Goal: Transaction & Acquisition: Purchase product/service

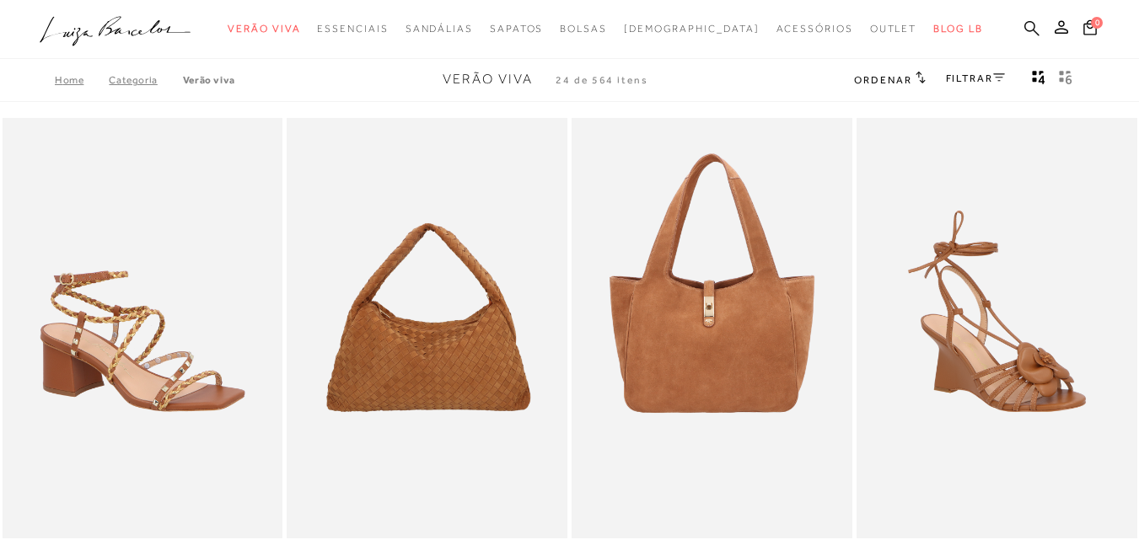
click at [1024, 25] on icon at bounding box center [1031, 27] width 15 height 15
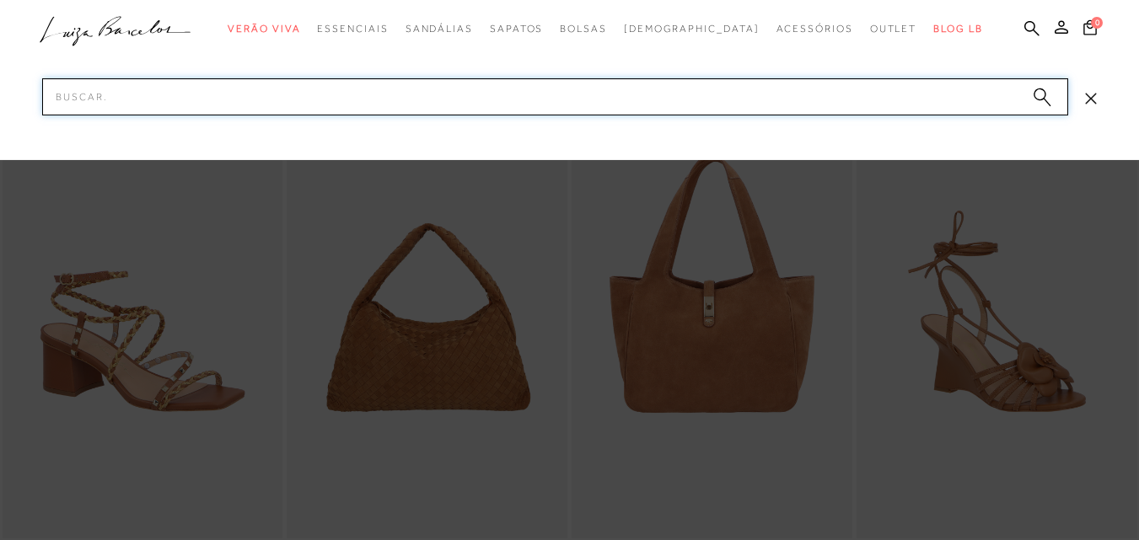
click at [138, 83] on input "Pesquisar" at bounding box center [555, 96] width 1026 height 37
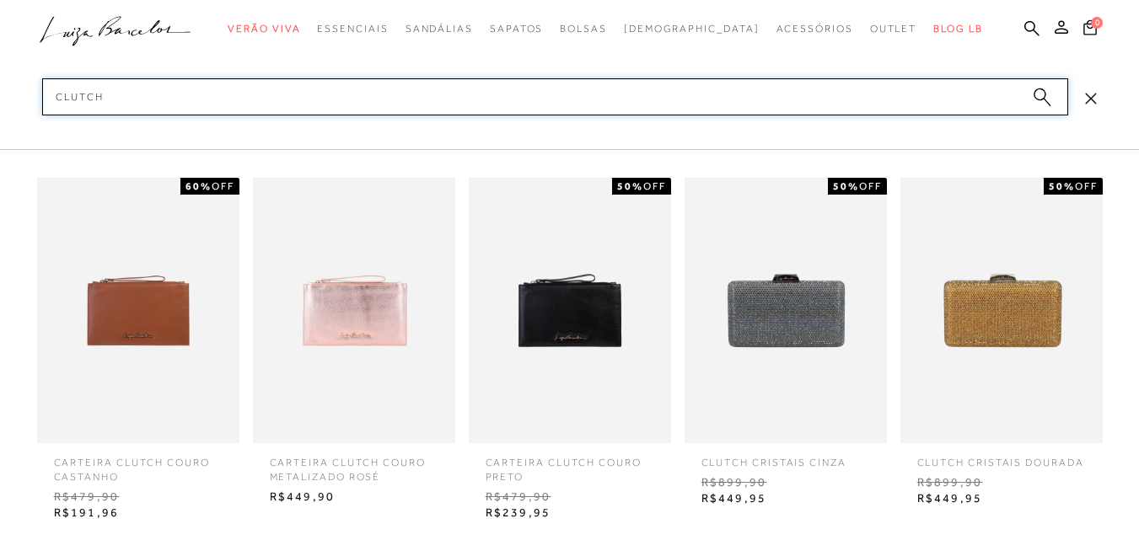
type input "CLUTCH"
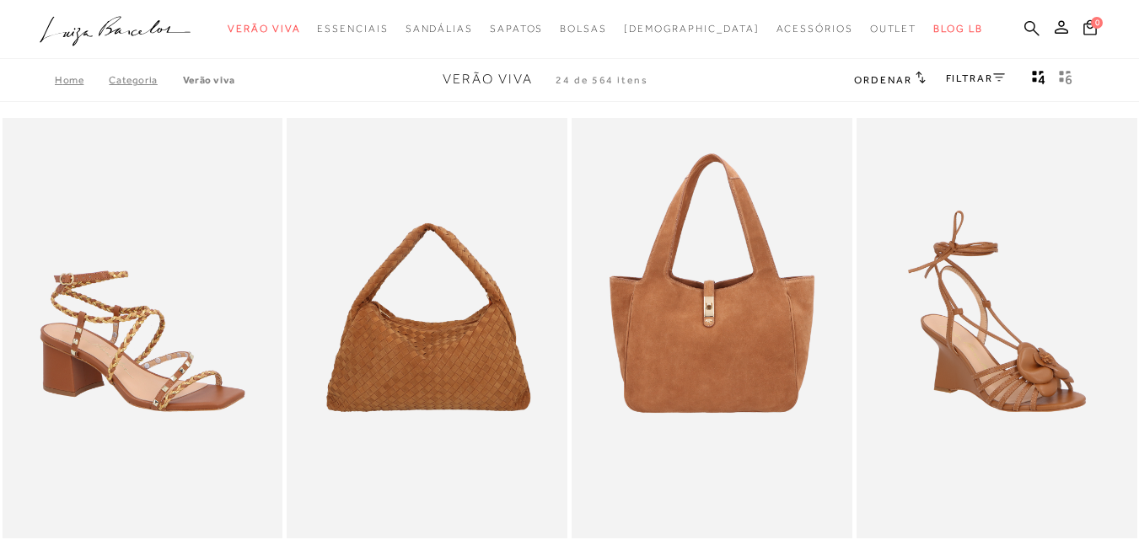
click at [1024, 25] on icon at bounding box center [1031, 28] width 15 height 16
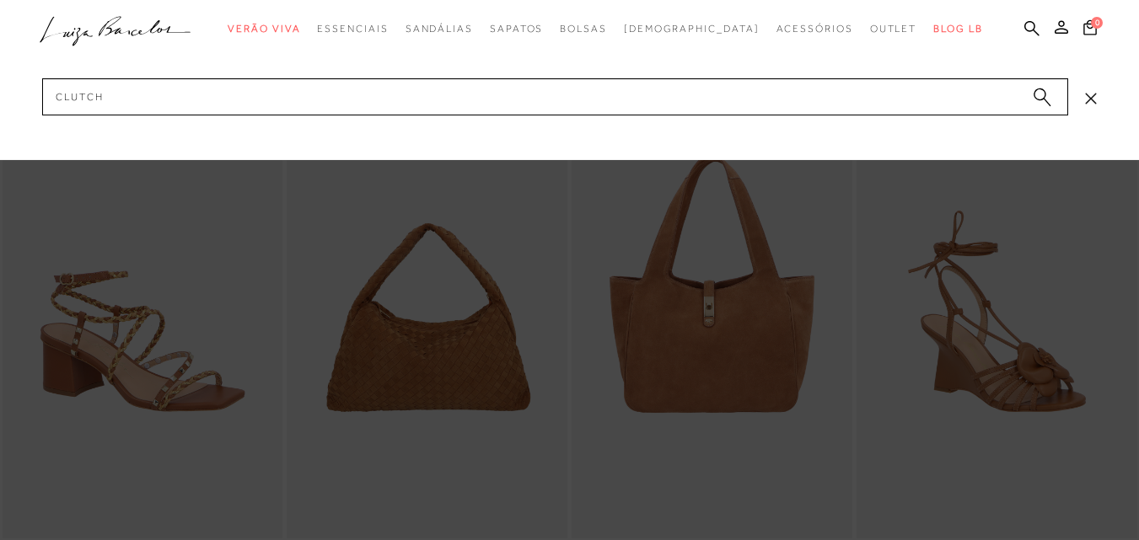
click at [1033, 94] on icon "submit" at bounding box center [1042, 97] width 19 height 19
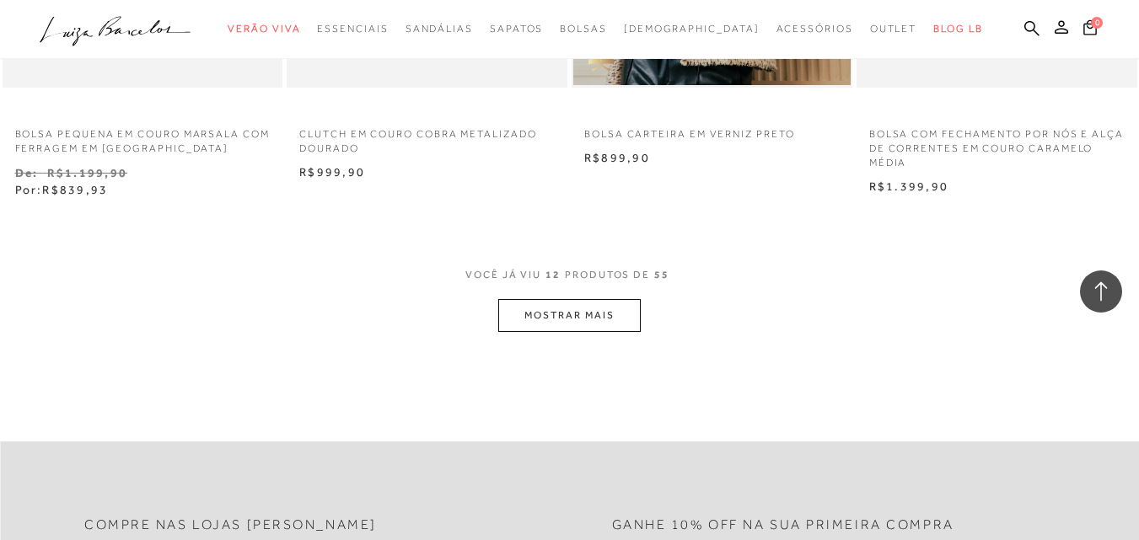
scroll to position [1596, 0]
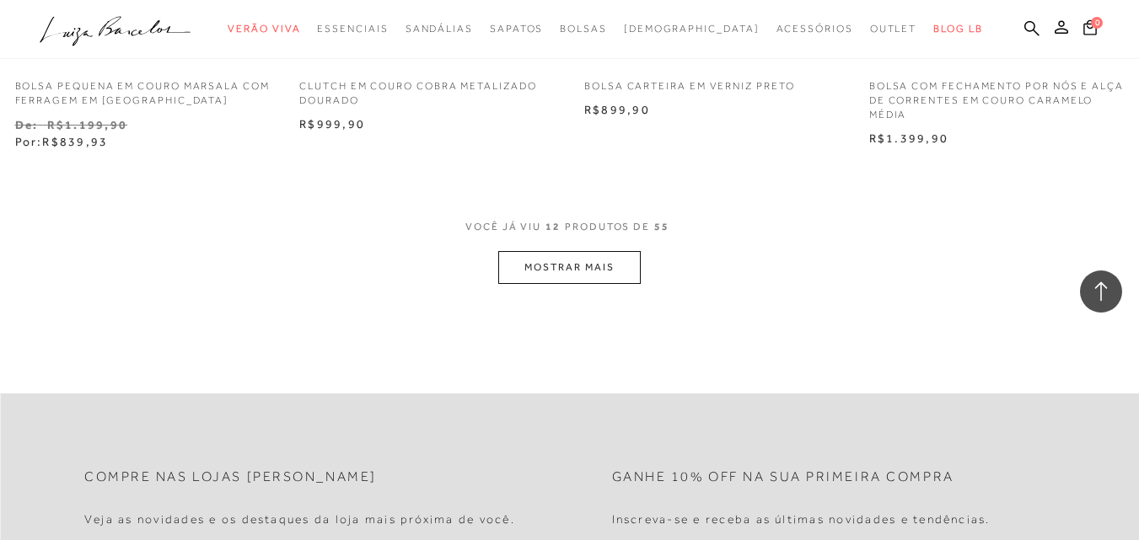
click at [620, 282] on button "MOSTRAR MAIS" at bounding box center [569, 267] width 142 height 33
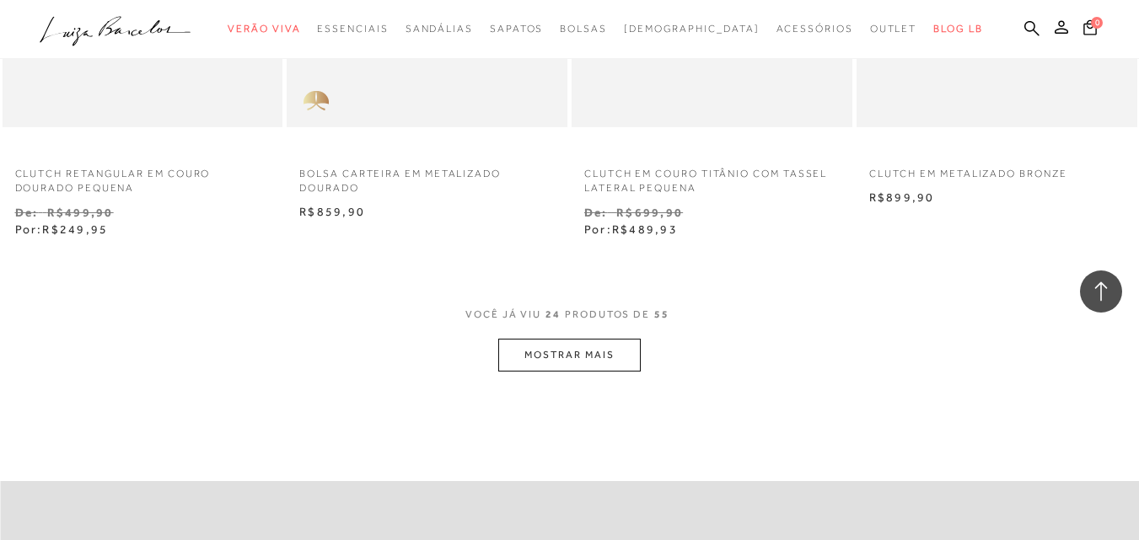
scroll to position [3185, 0]
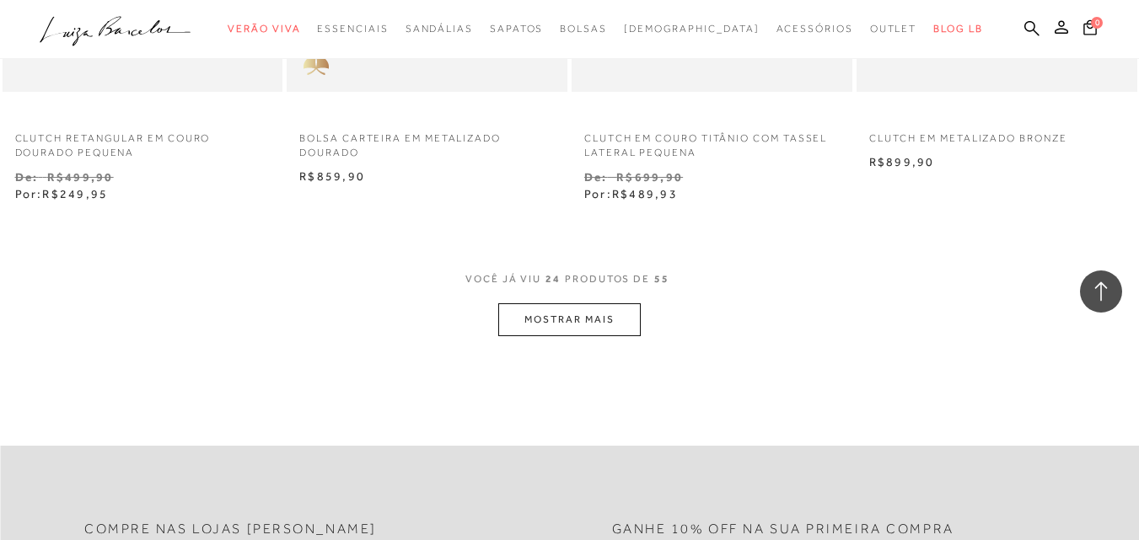
click at [574, 314] on button "MOSTRAR MAIS" at bounding box center [569, 319] width 142 height 33
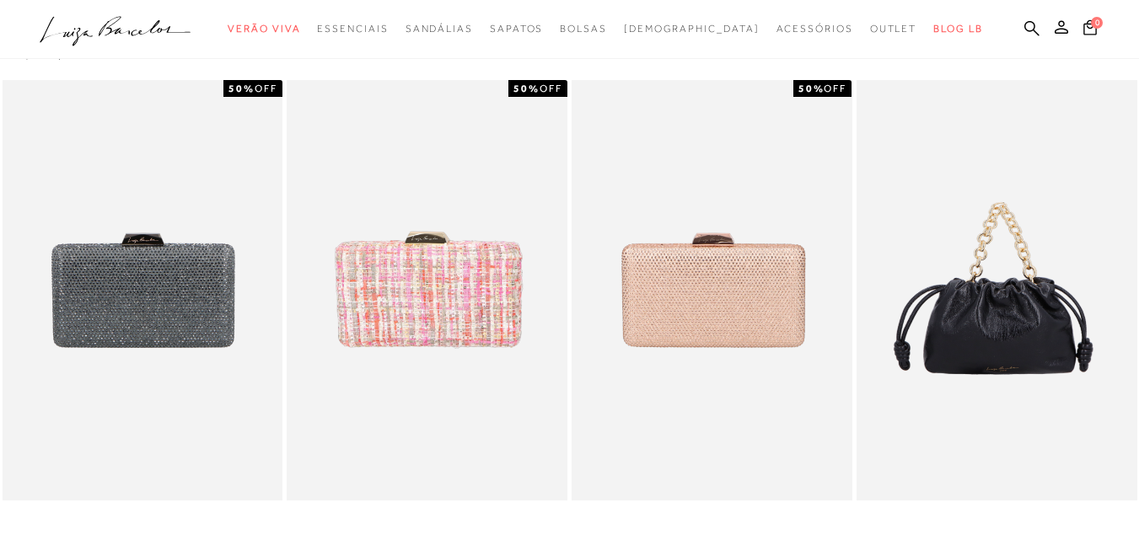
scroll to position [679, 0]
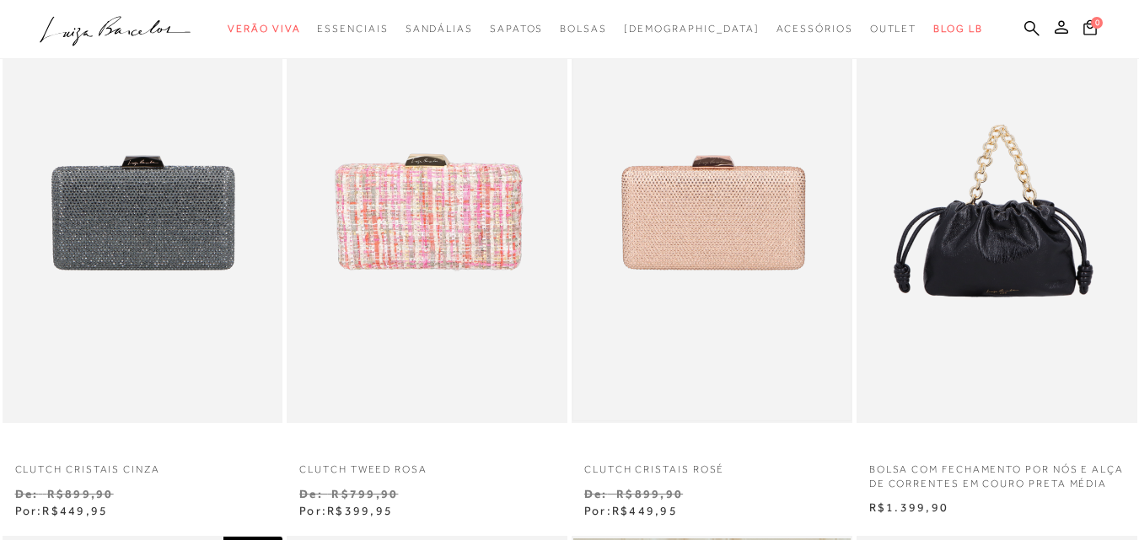
click at [681, 247] on img at bounding box center [711, 213] width 277 height 416
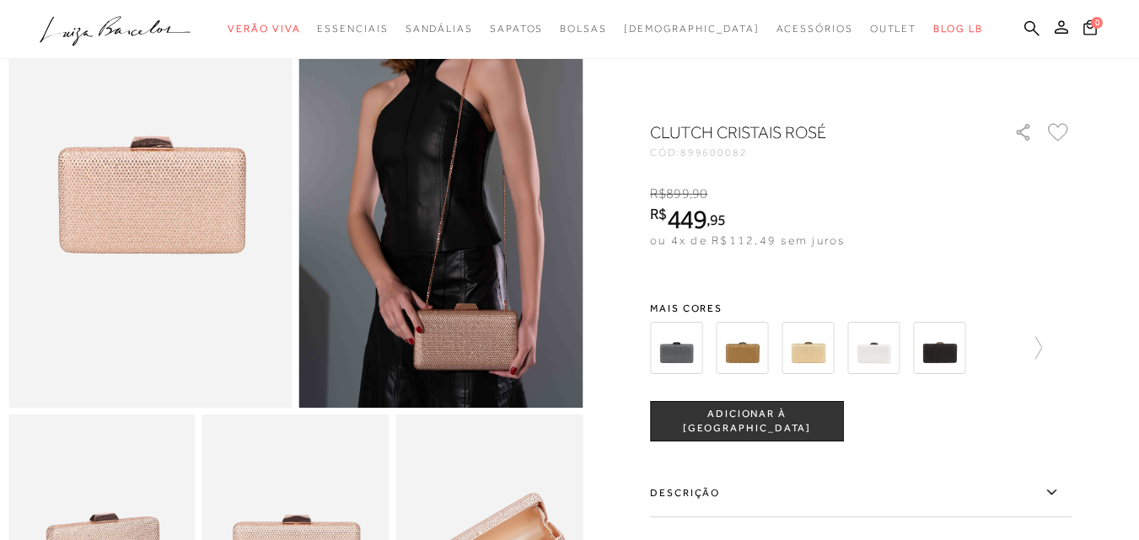
scroll to position [184, 0]
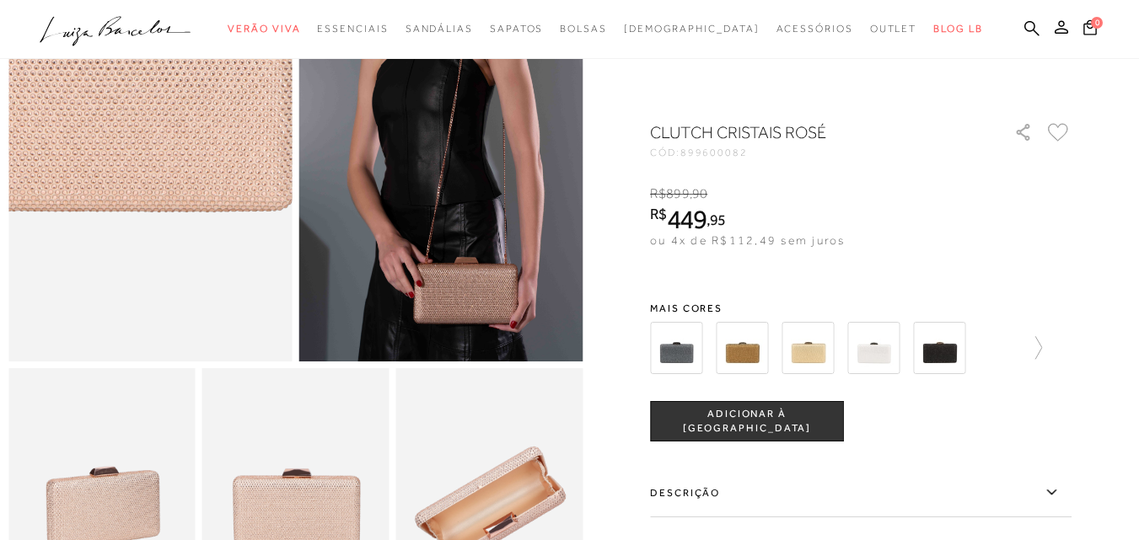
click at [194, 209] on img at bounding box center [103, 94] width 567 height 851
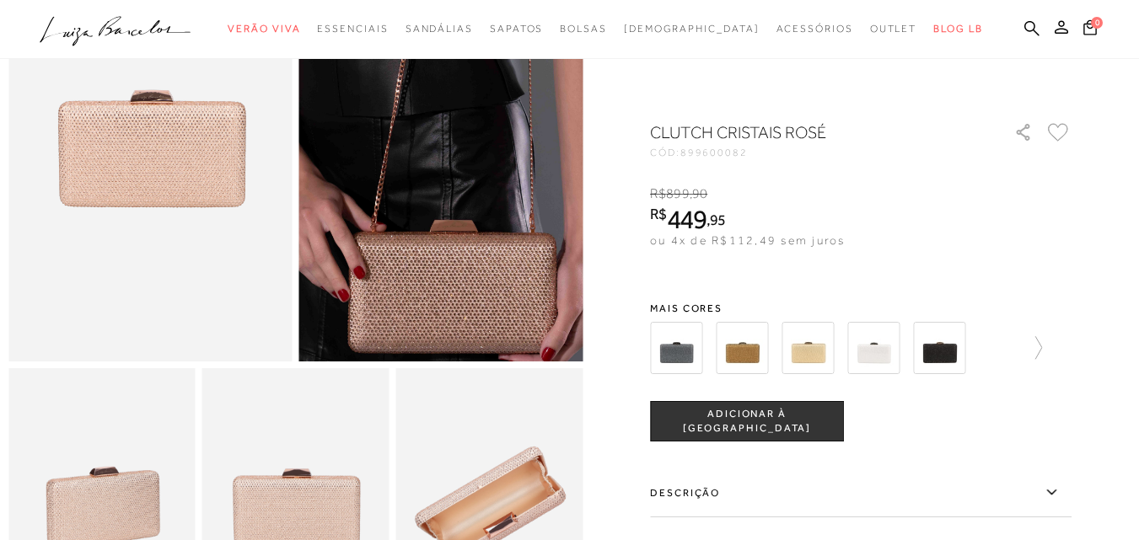
click at [483, 303] on img at bounding box center [402, 2] width 567 height 851
